Goal: Task Accomplishment & Management: Complete application form

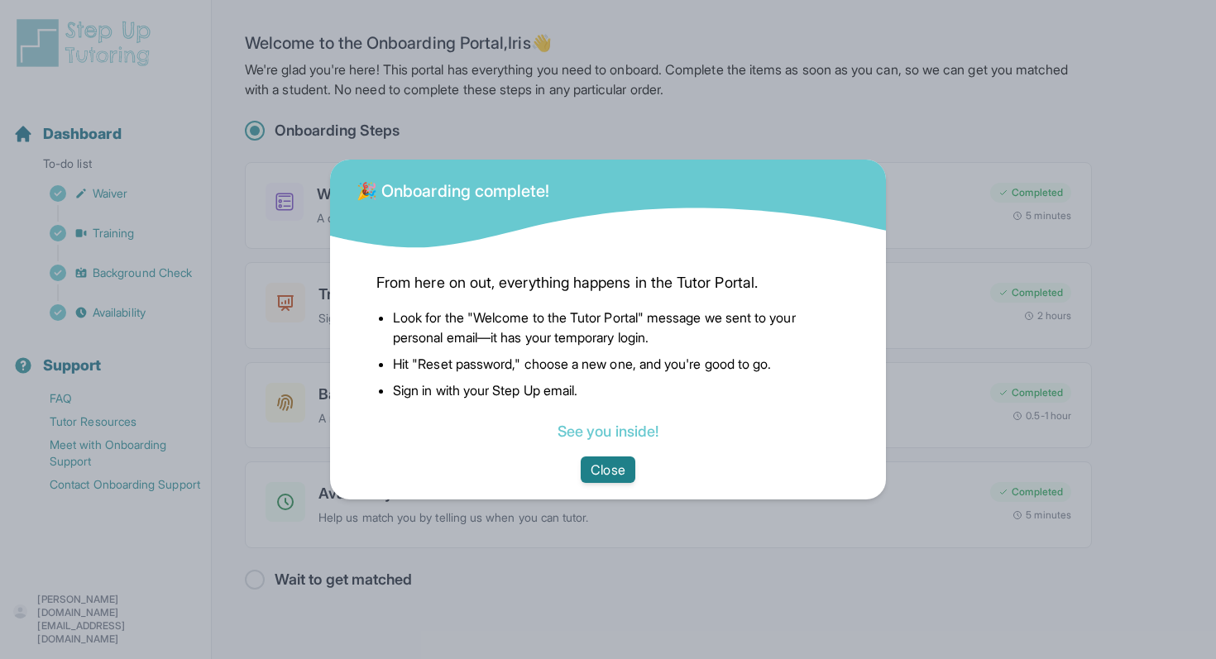
click at [604, 470] on button "Close" at bounding box center [607, 469] width 54 height 26
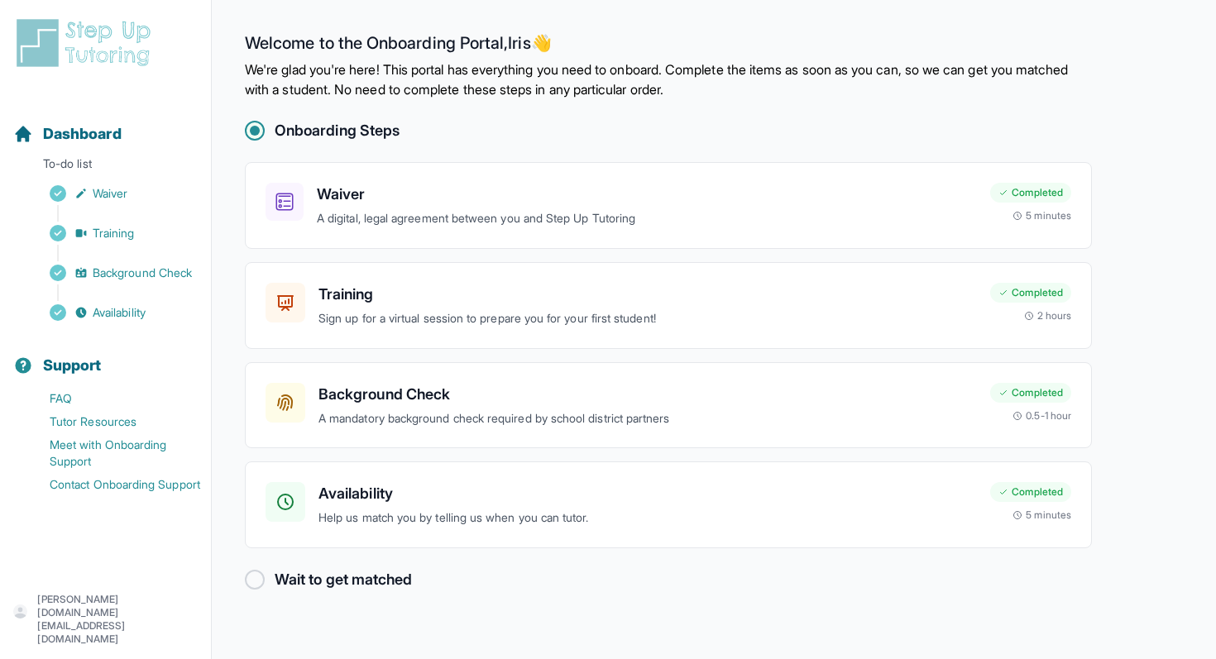
click at [259, 583] on div at bounding box center [255, 580] width 20 height 20
click at [339, 584] on h2 "Wait to get matched" at bounding box center [343, 579] width 137 height 23
click at [108, 424] on link "Tutor Resources" at bounding box center [112, 421] width 198 height 23
click at [122, 307] on span "Availability" at bounding box center [119, 312] width 53 height 17
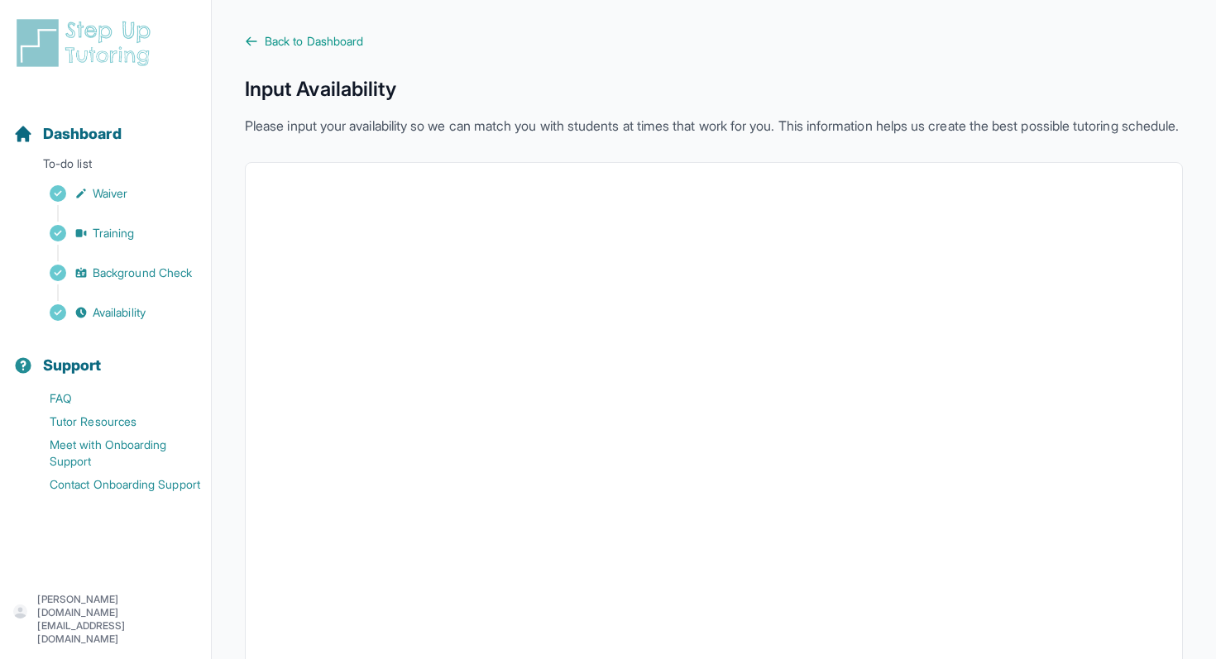
click at [99, 51] on img at bounding box center [86, 43] width 147 height 53
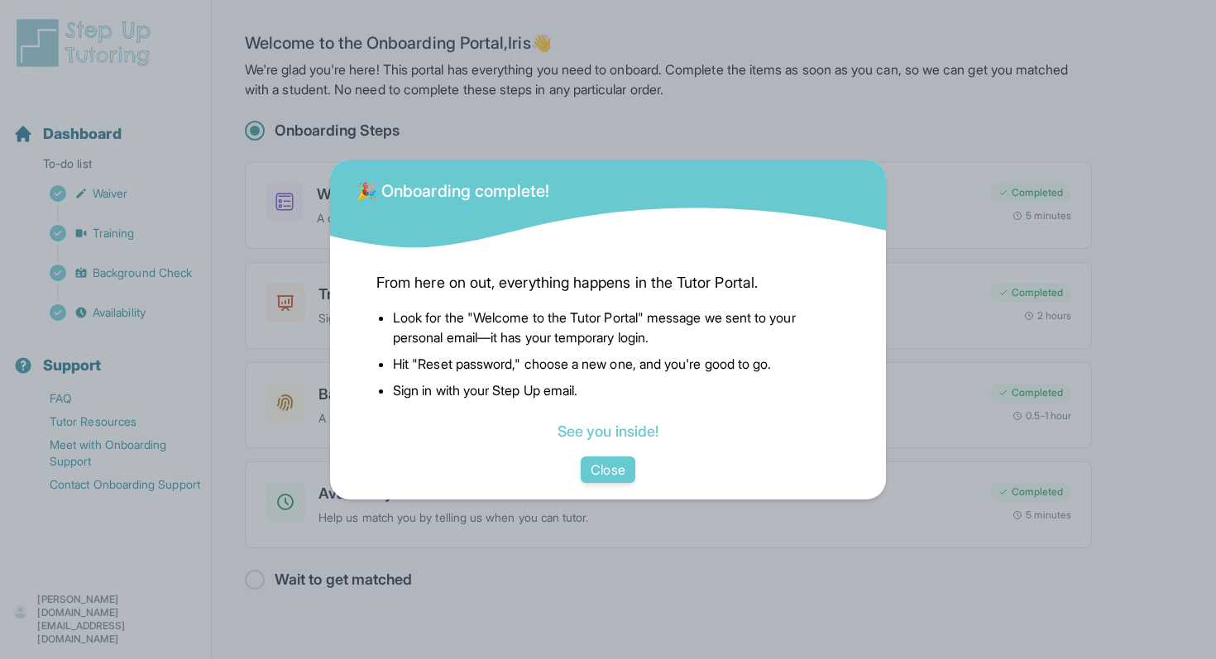
click at [36, 29] on div "🎉 Onboarding complete! From here on out, everything happens in the Tutor Portal…" at bounding box center [608, 329] width 1216 height 659
click at [606, 456] on button "Close" at bounding box center [607, 469] width 54 height 26
